Goal: Task Accomplishment & Management: Use online tool/utility

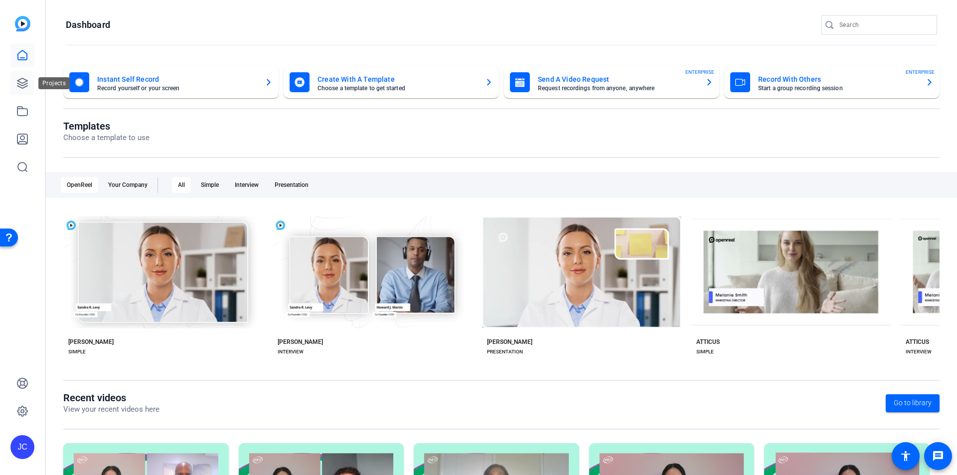
click at [22, 82] on icon at bounding box center [22, 83] width 12 height 12
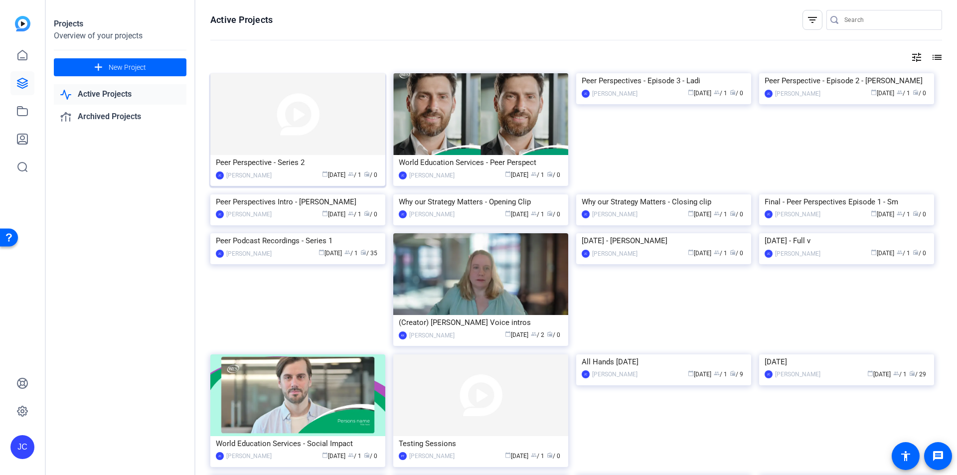
click at [301, 153] on img at bounding box center [297, 114] width 175 height 82
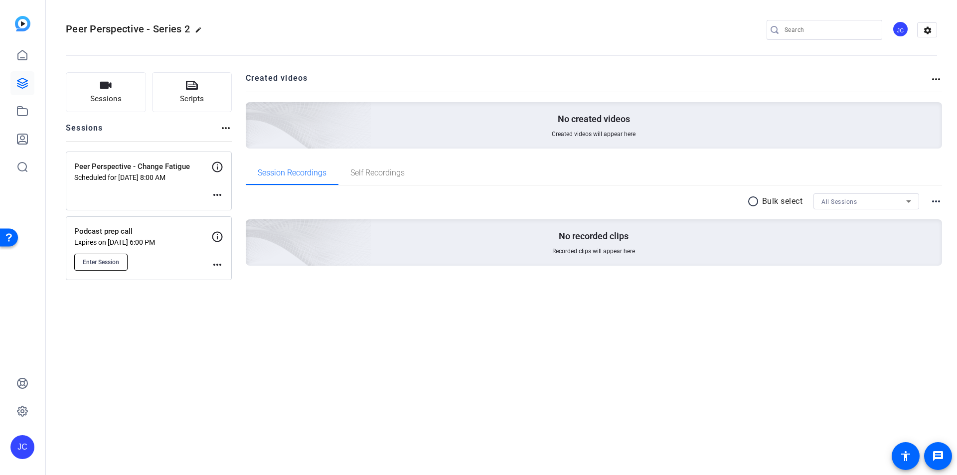
click at [112, 260] on span "Enter Session" at bounding box center [101, 262] width 36 height 8
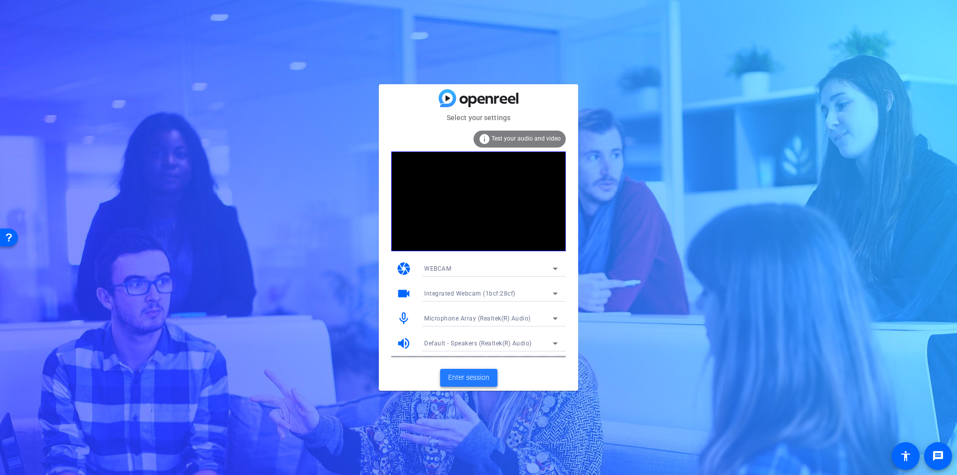
click at [468, 378] on span "Enter session" at bounding box center [468, 377] width 41 height 10
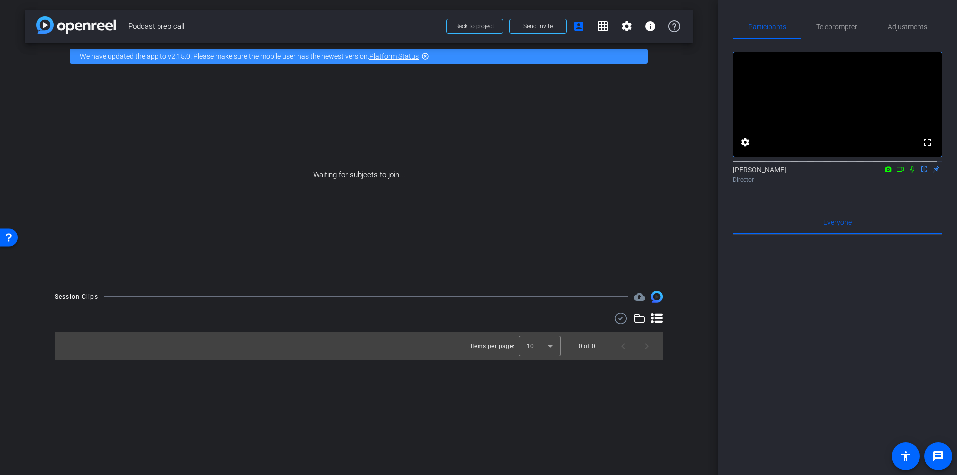
click at [896, 173] on icon at bounding box center [900, 169] width 8 height 7
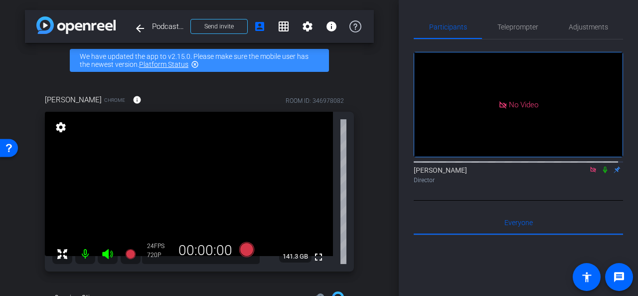
click at [590, 172] on icon at bounding box center [592, 168] width 5 height 5
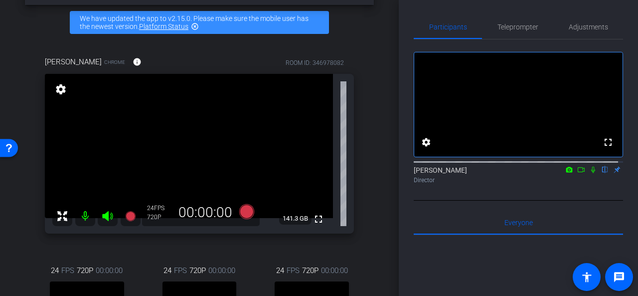
scroll to position [100, 0]
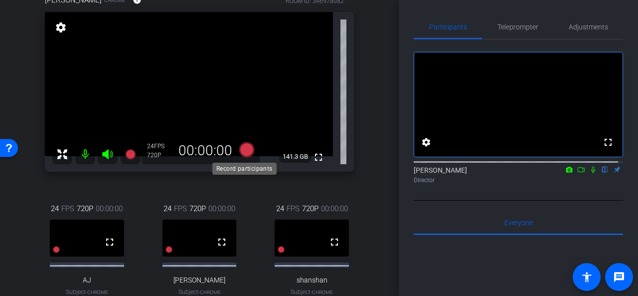
click at [247, 147] on icon at bounding box center [246, 149] width 15 height 15
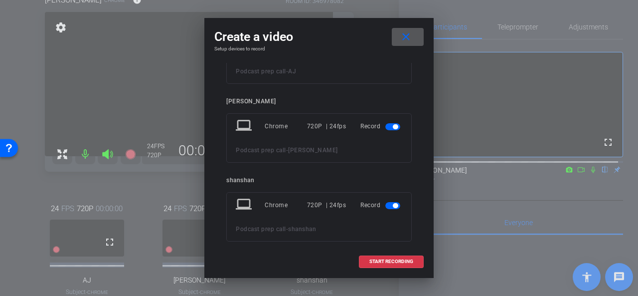
scroll to position [198, 0]
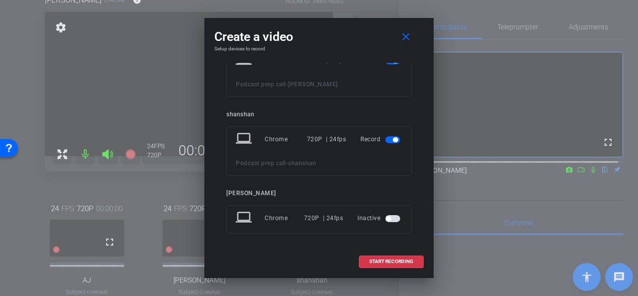
click at [386, 216] on span "button" at bounding box center [388, 218] width 5 height 5
click at [386, 260] on span "START RECORDING" at bounding box center [391, 261] width 44 height 5
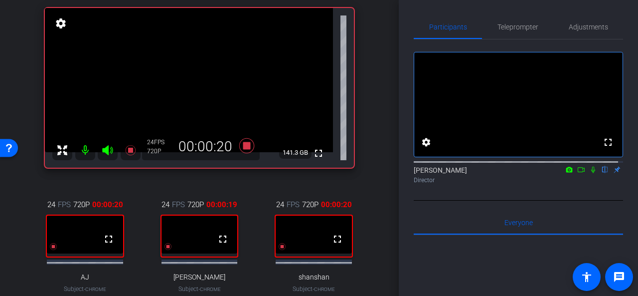
scroll to position [134, 0]
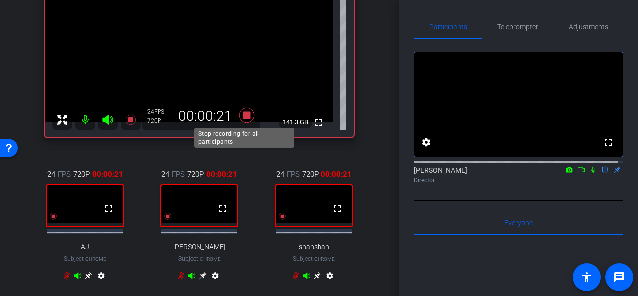
click at [244, 115] on icon at bounding box center [246, 114] width 15 height 15
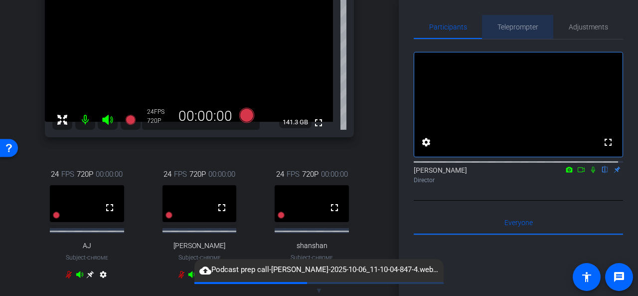
click at [520, 28] on span "Teleprompter" at bounding box center [517, 26] width 41 height 7
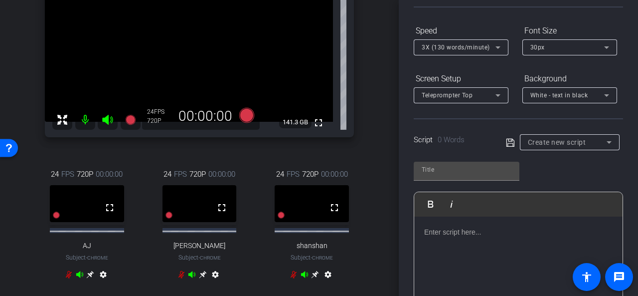
scroll to position [0, 0]
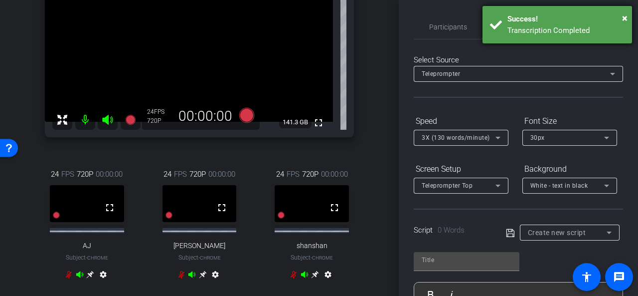
click at [620, 19] on div "Success!" at bounding box center [565, 18] width 117 height 11
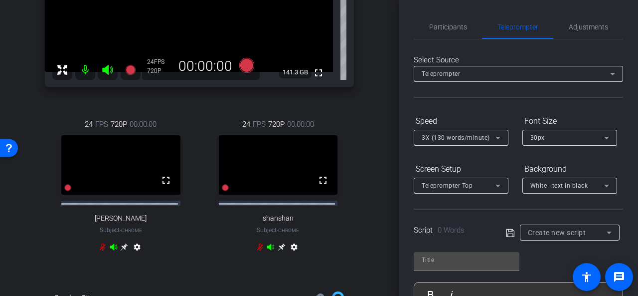
scroll to position [134, 0]
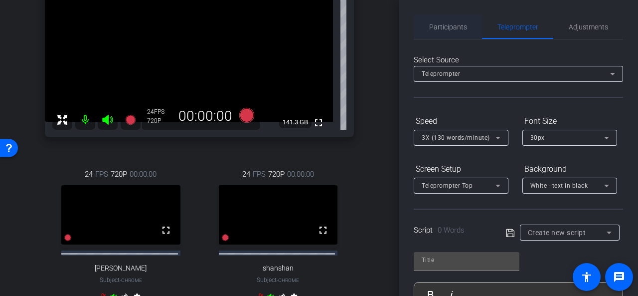
click at [448, 27] on span "Participants" at bounding box center [448, 26] width 38 height 7
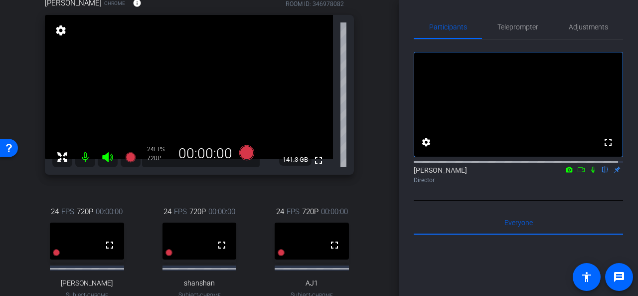
scroll to position [100, 0]
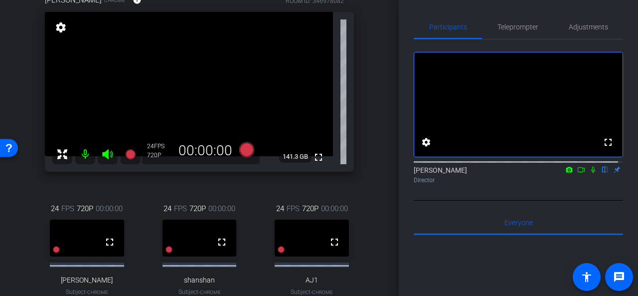
click at [591, 173] on icon at bounding box center [593, 169] width 4 height 6
click at [591, 173] on icon at bounding box center [593, 169] width 5 height 6
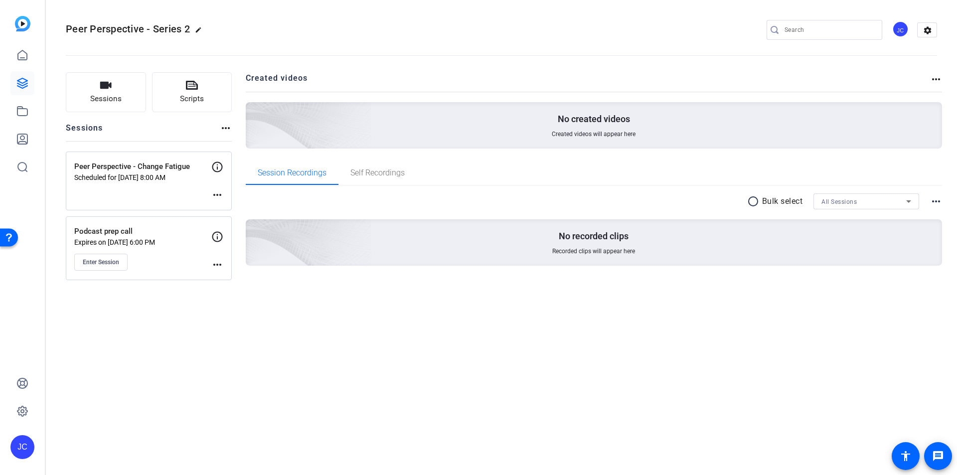
click at [218, 266] on mat-icon "more_horiz" at bounding box center [217, 265] width 12 height 12
click at [229, 277] on span "Edit Session" at bounding box center [241, 279] width 45 height 12
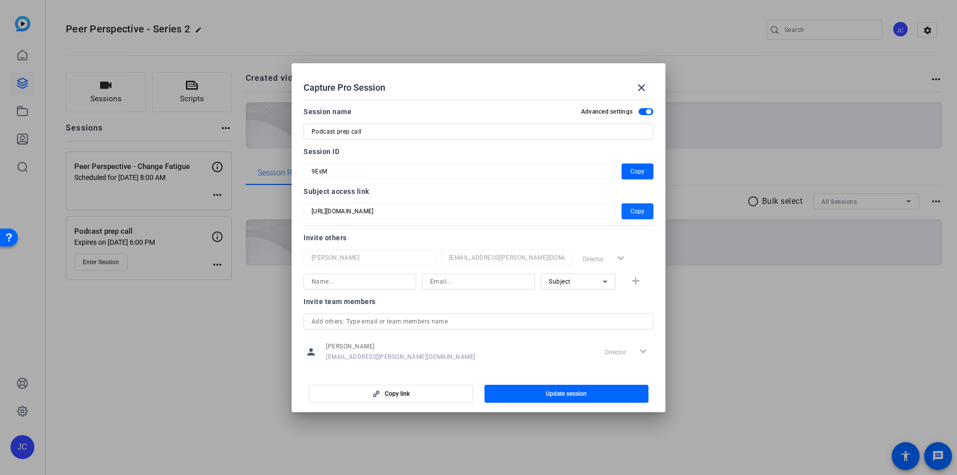
click at [636, 212] on span "Copy" at bounding box center [637, 211] width 14 height 12
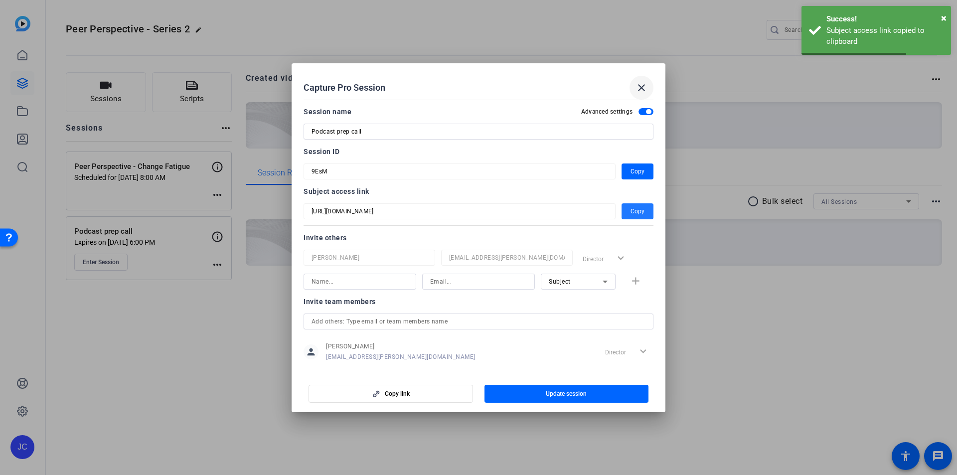
click at [641, 88] on mat-icon "close" at bounding box center [641, 88] width 12 height 12
